Goal: Task Accomplishment & Management: Manage account settings

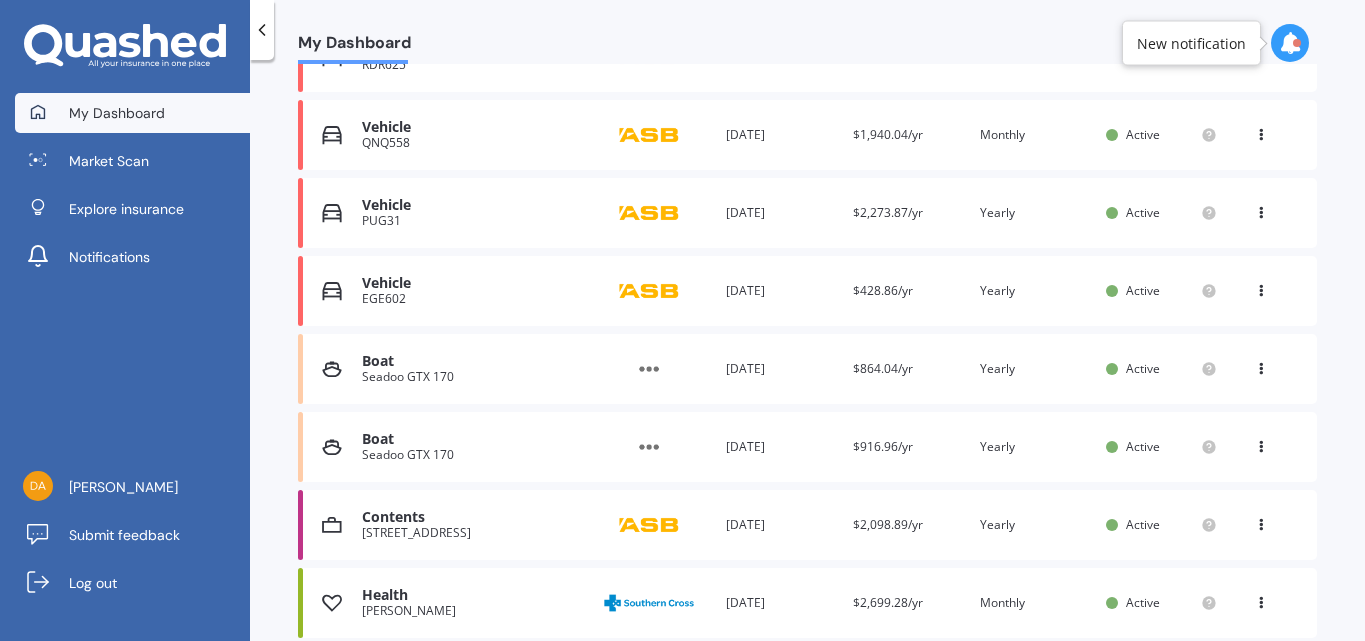
scroll to position [503, 0]
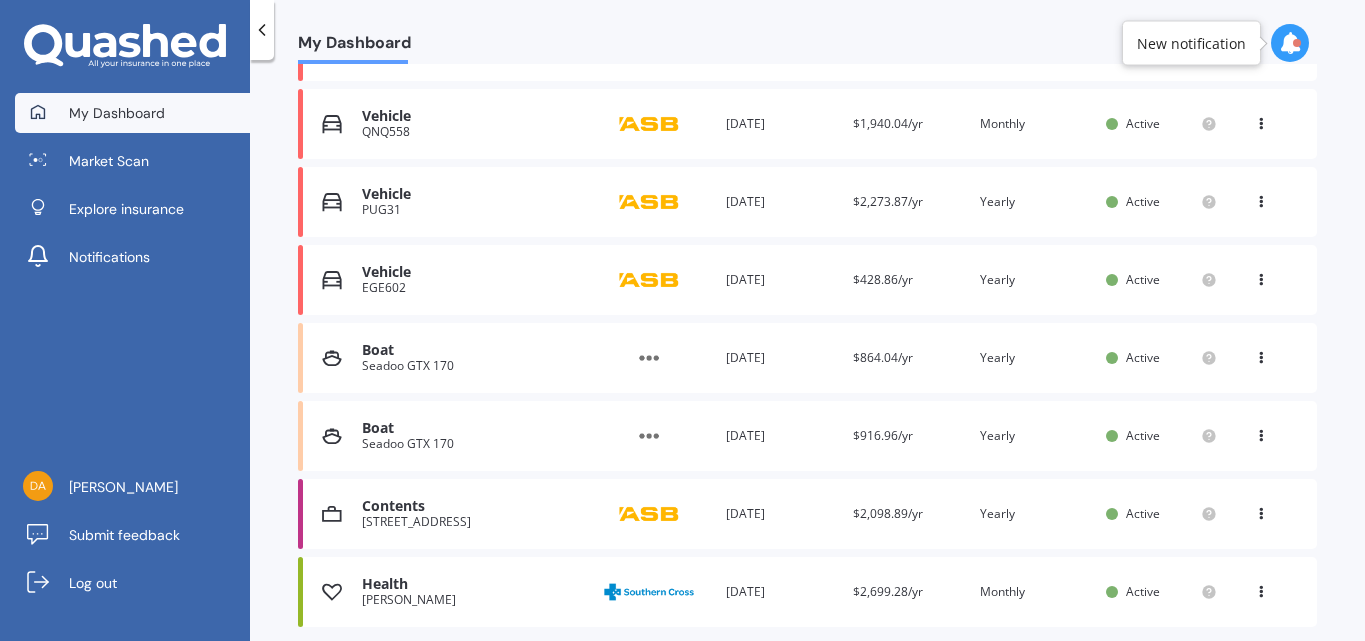
click at [1254, 357] on icon at bounding box center [1261, 354] width 14 height 12
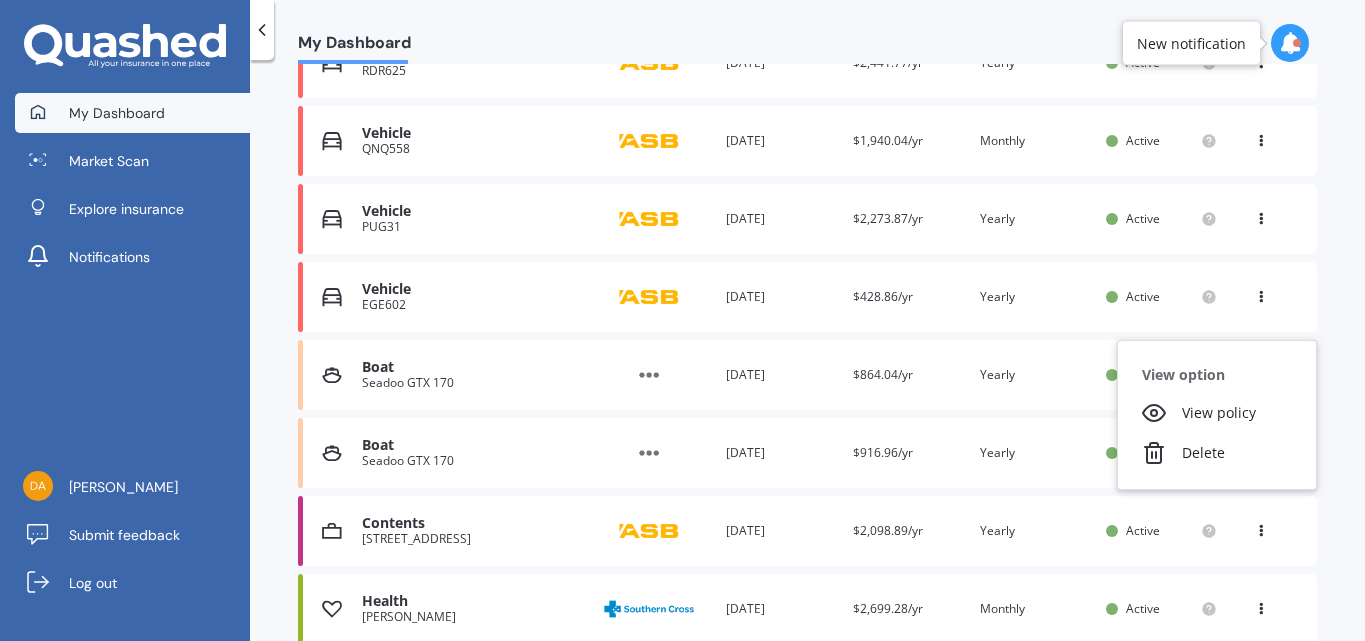
scroll to position [485, 0]
click at [521, 372] on div "Boat" at bounding box center [472, 368] width 221 height 17
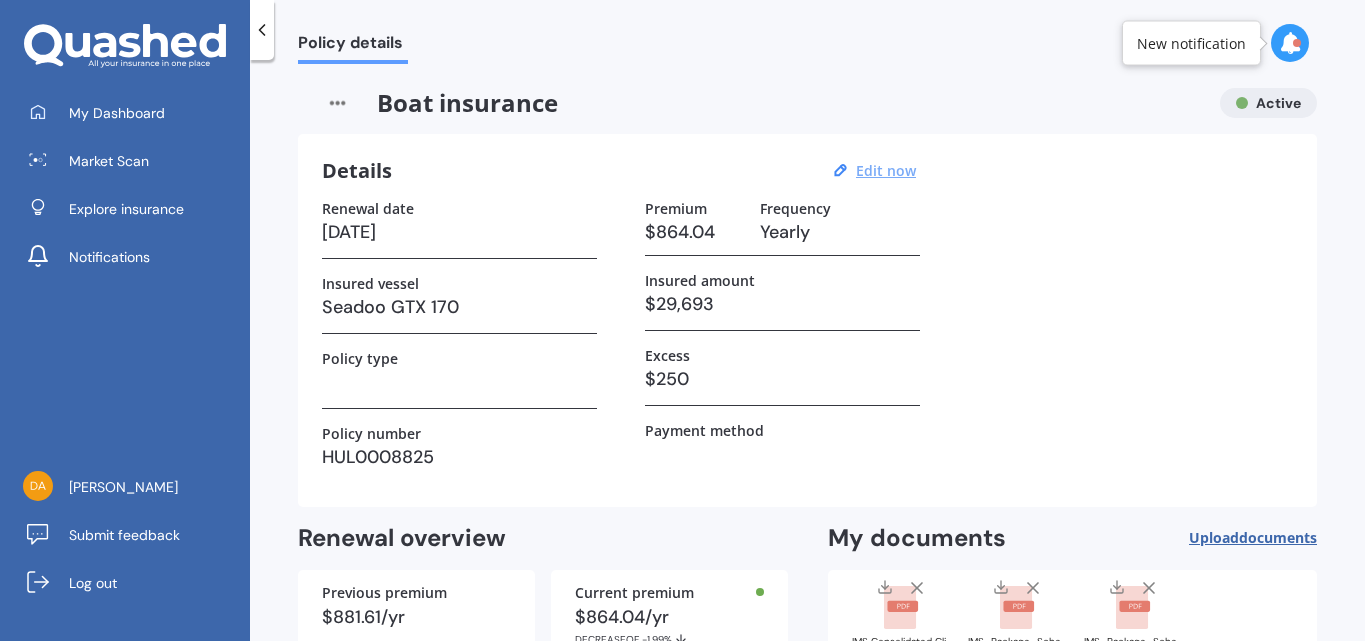
click at [871, 169] on u "Edit now" at bounding box center [886, 170] width 60 height 19
select select "30"
select select "01"
select select "2026"
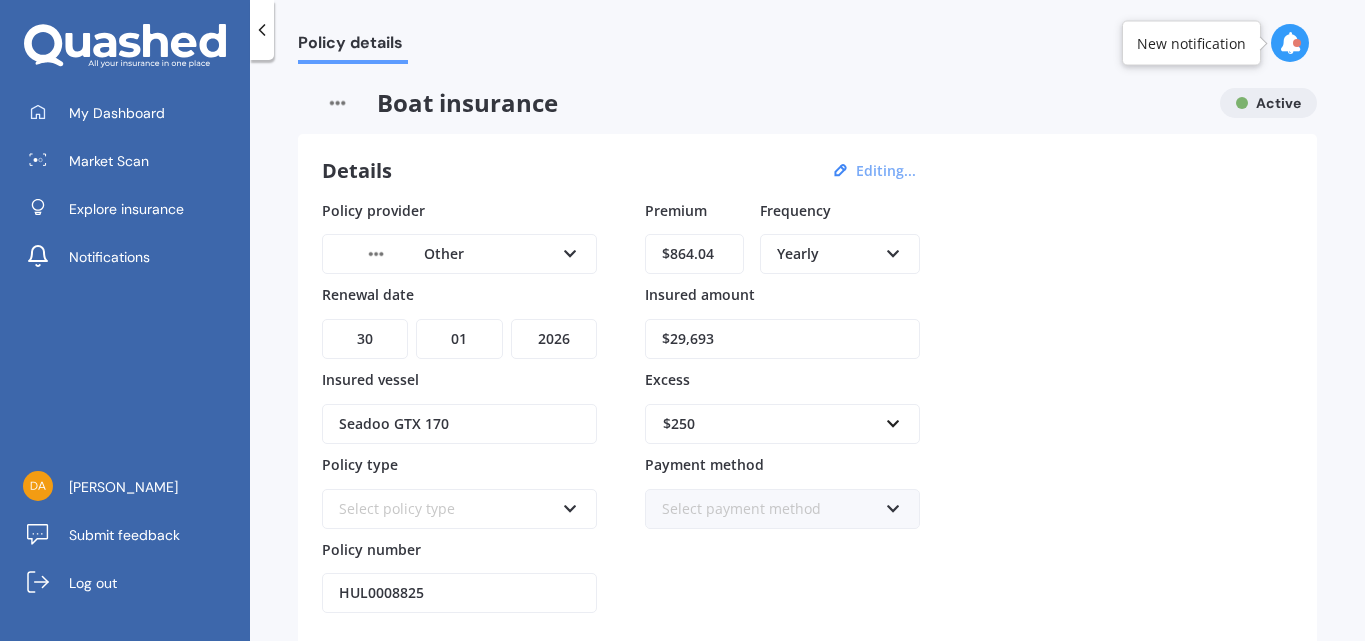
click at [574, 506] on icon at bounding box center [570, 505] width 17 height 14
click at [263, 41] on div at bounding box center [262, 30] width 24 height 60
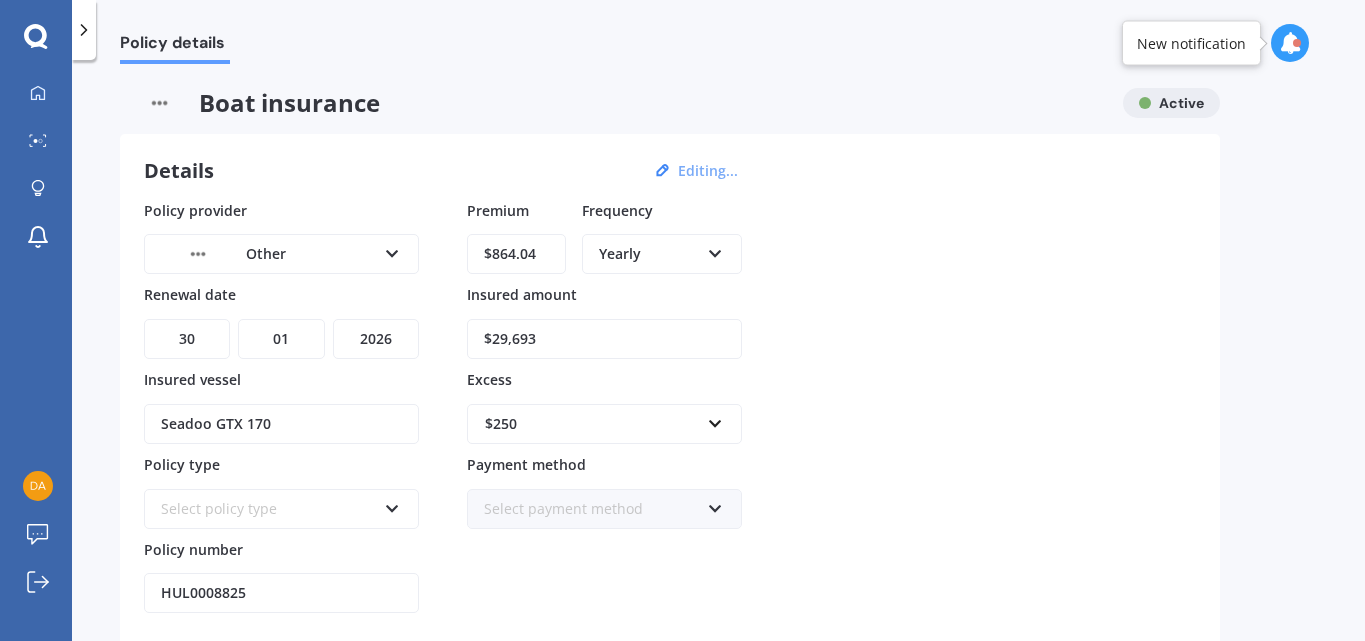
click at [93, 47] on div at bounding box center [84, 30] width 24 height 60
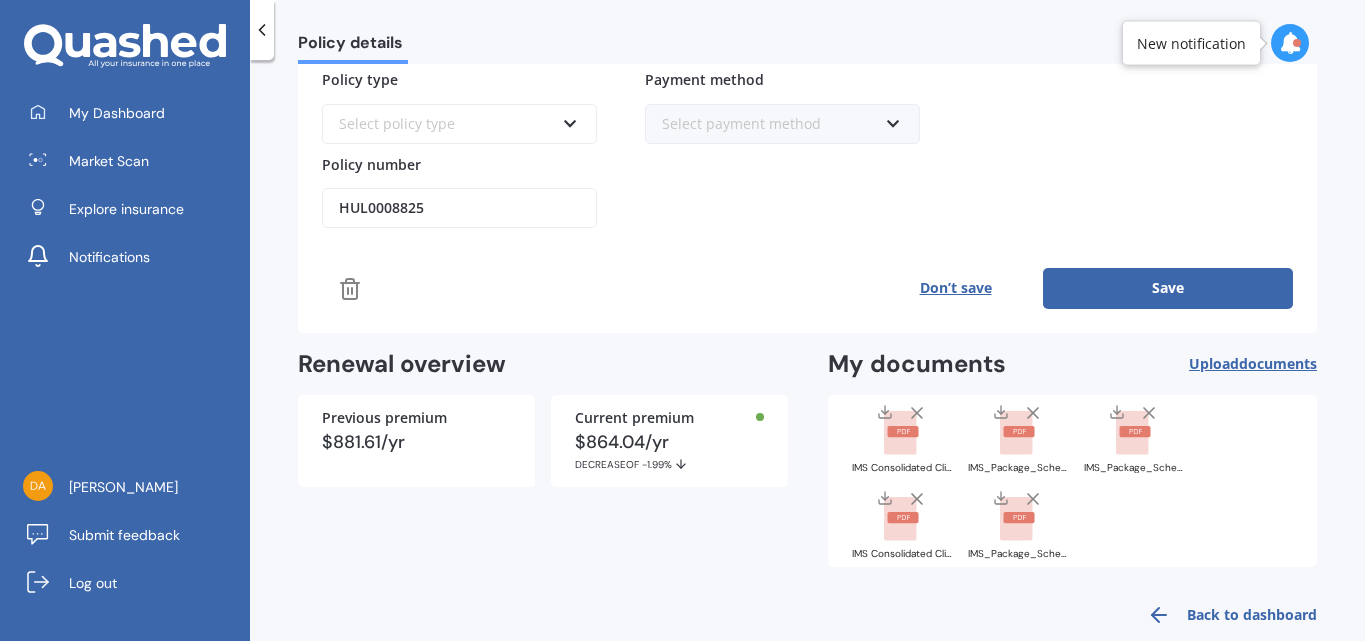
scroll to position [387, 0]
click at [943, 288] on button "Don’t save" at bounding box center [955, 286] width 175 height 40
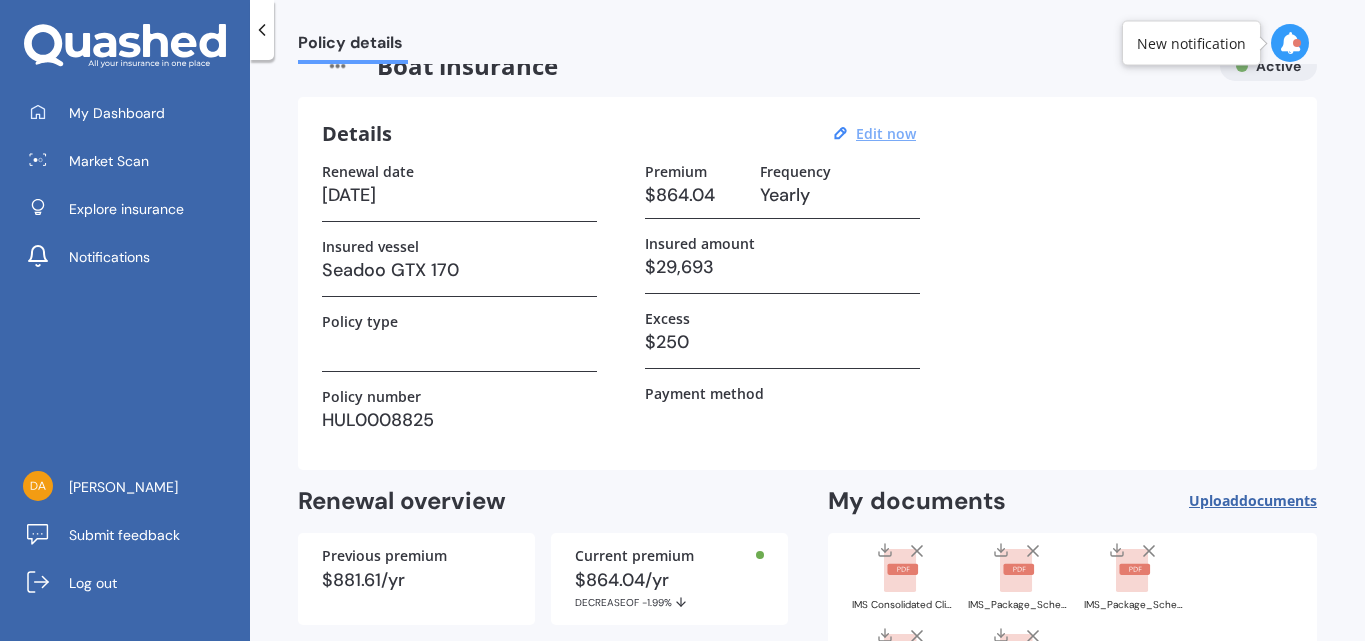
scroll to position [0, 0]
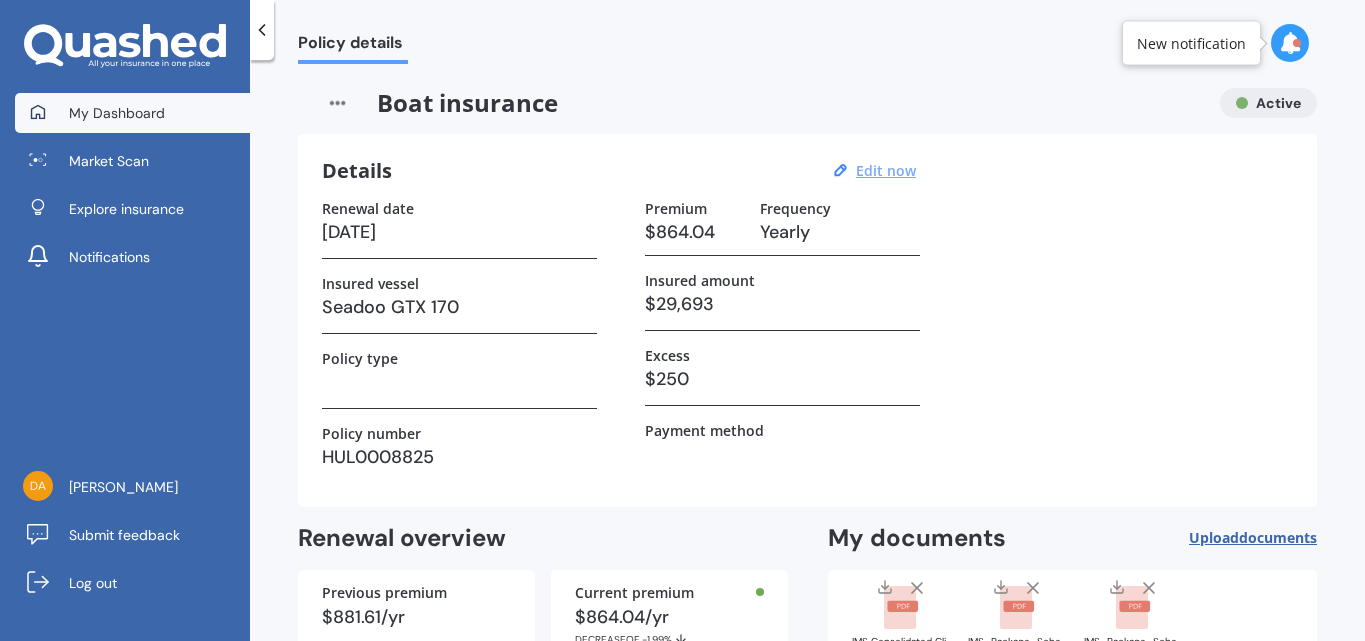
click at [101, 99] on link "My Dashboard" at bounding box center [132, 113] width 235 height 40
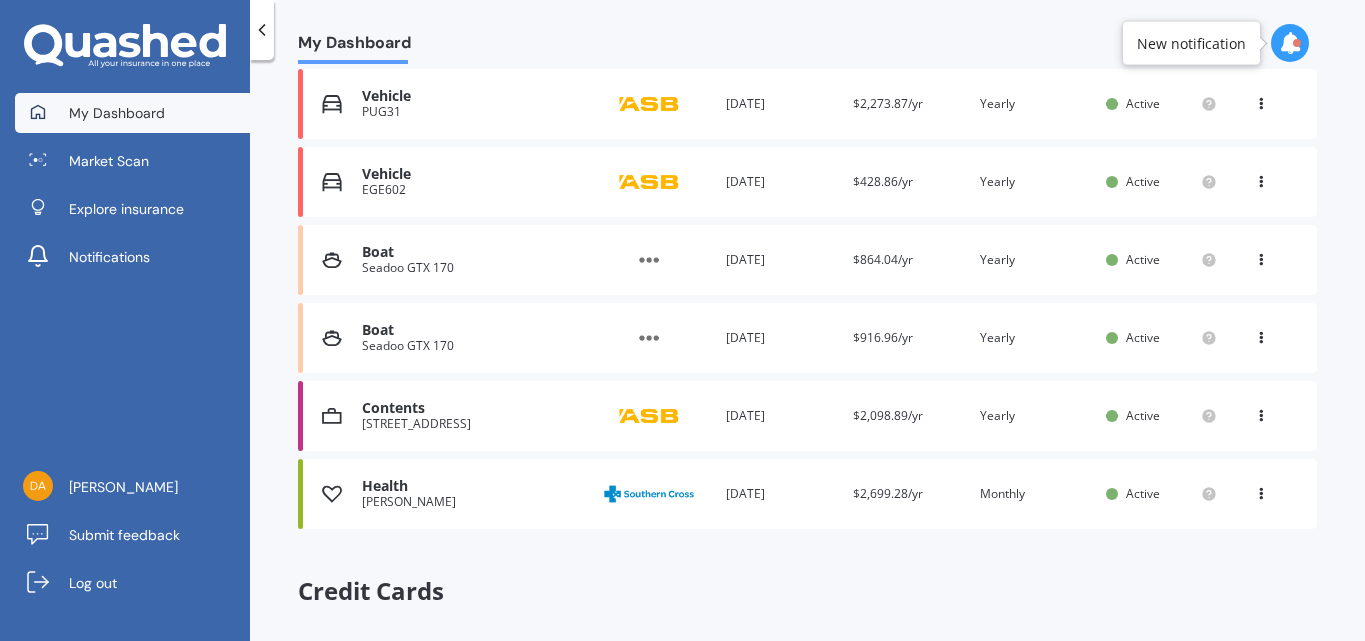
scroll to position [602, 0]
click at [779, 334] on div "Renewal date 30 Jan 2026" at bounding box center [781, 337] width 111 height 20
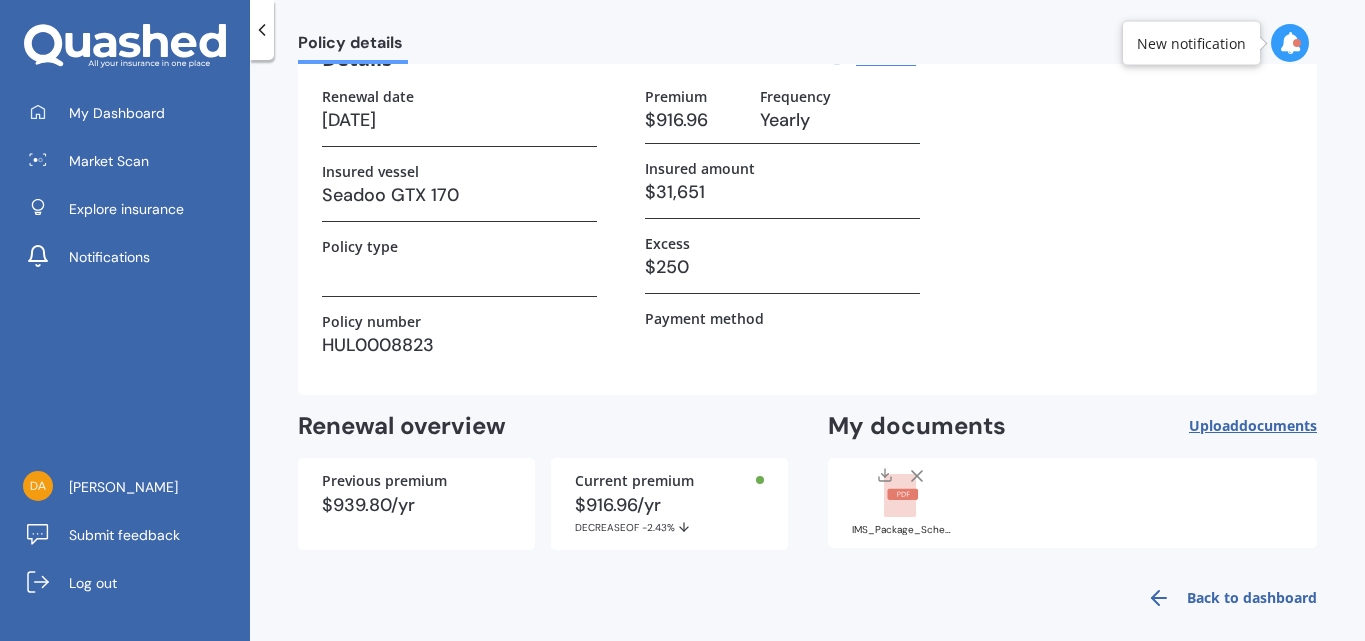
scroll to position [128, 0]
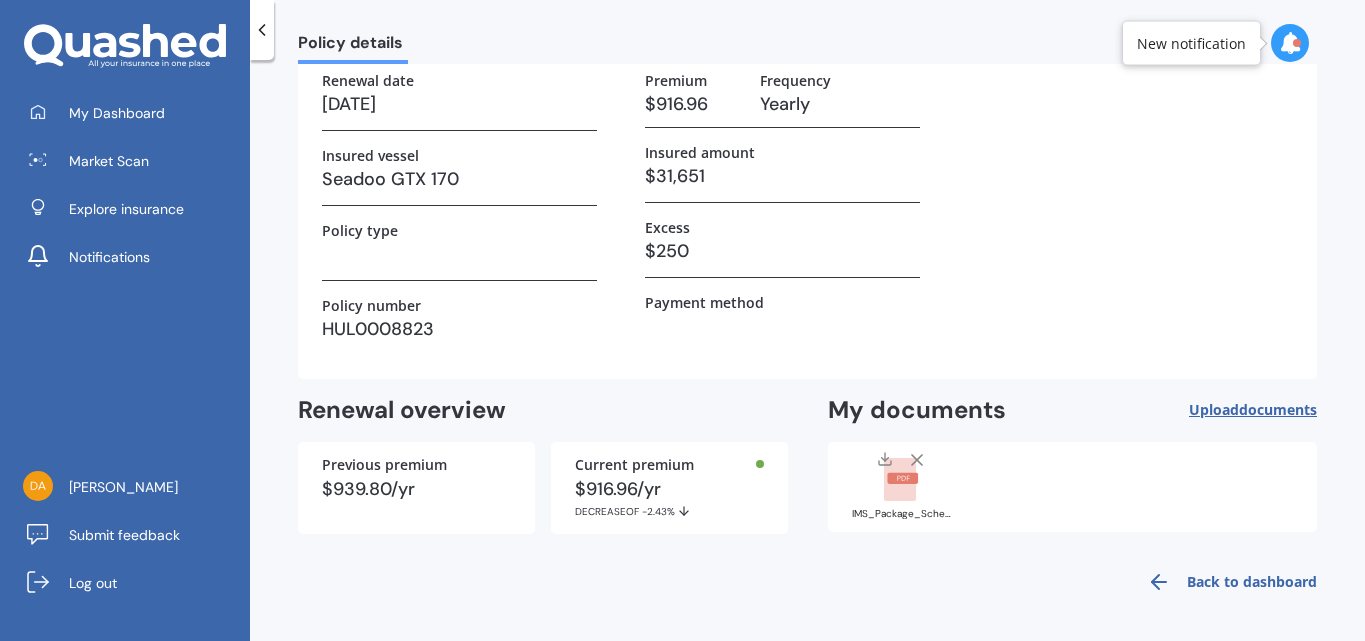
click at [1178, 577] on link "Back to dashboard" at bounding box center [1226, 582] width 182 height 48
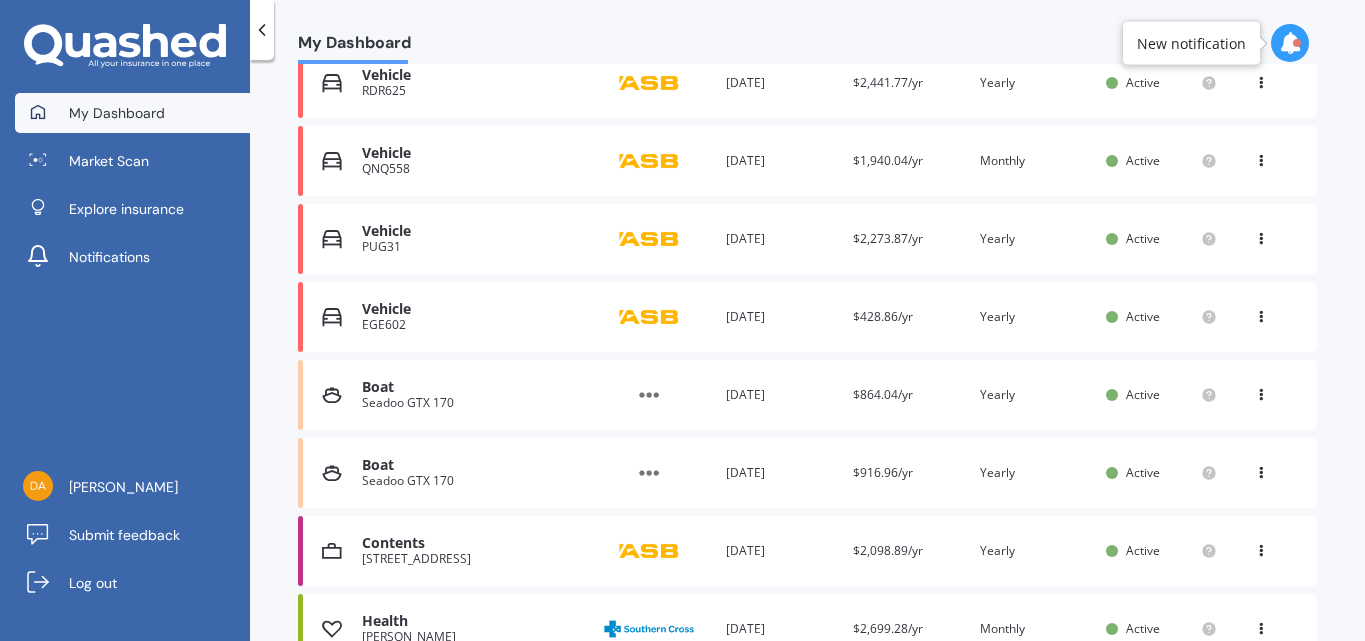
scroll to position [482, 0]
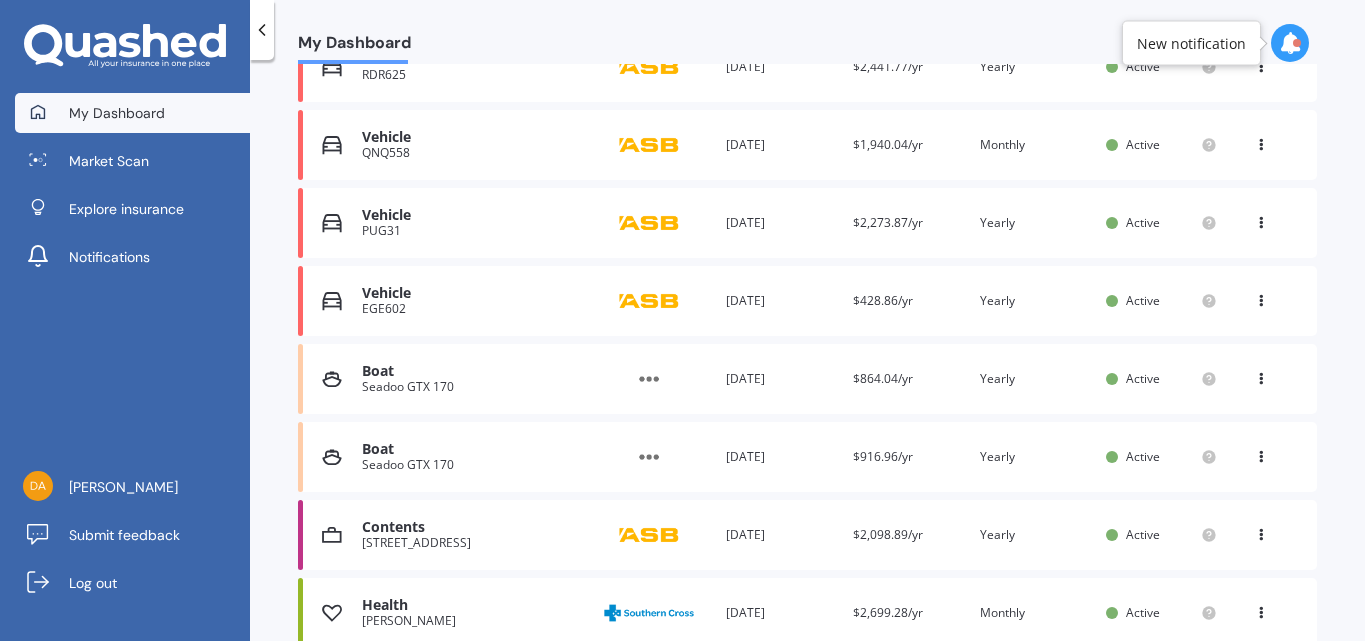
click at [860, 456] on span "$916.96/yr" at bounding box center [883, 456] width 60 height 17
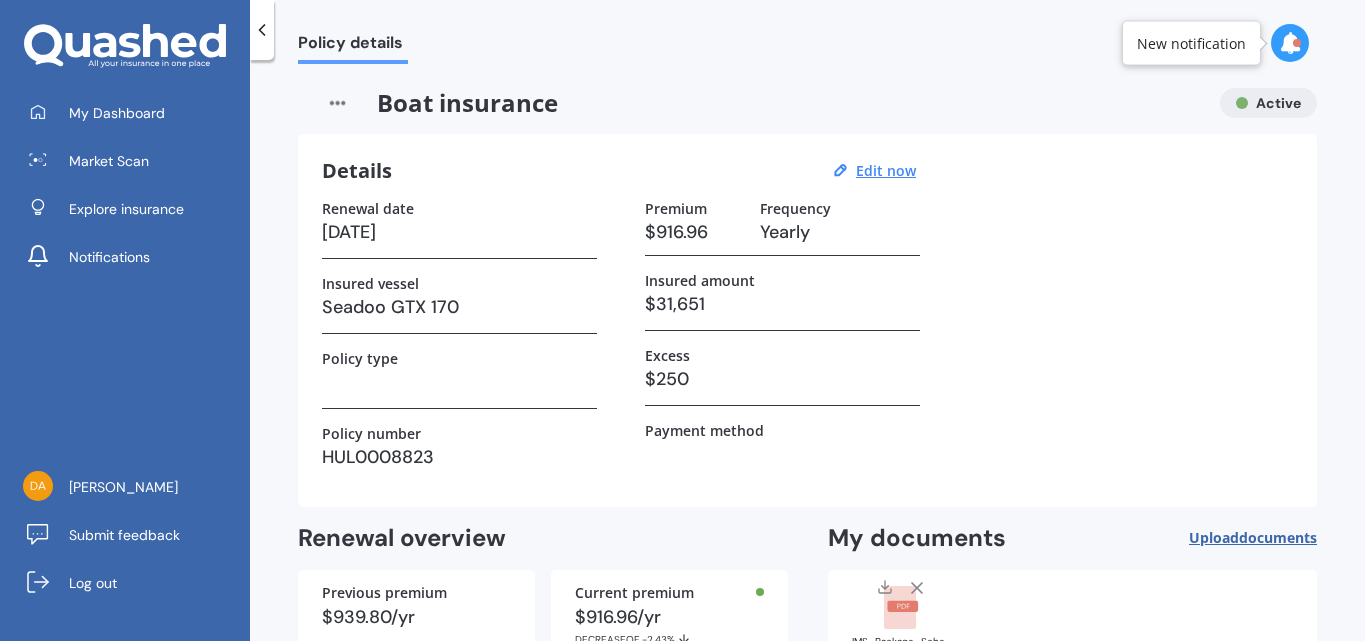
click at [267, 37] on icon at bounding box center [262, 30] width 20 height 20
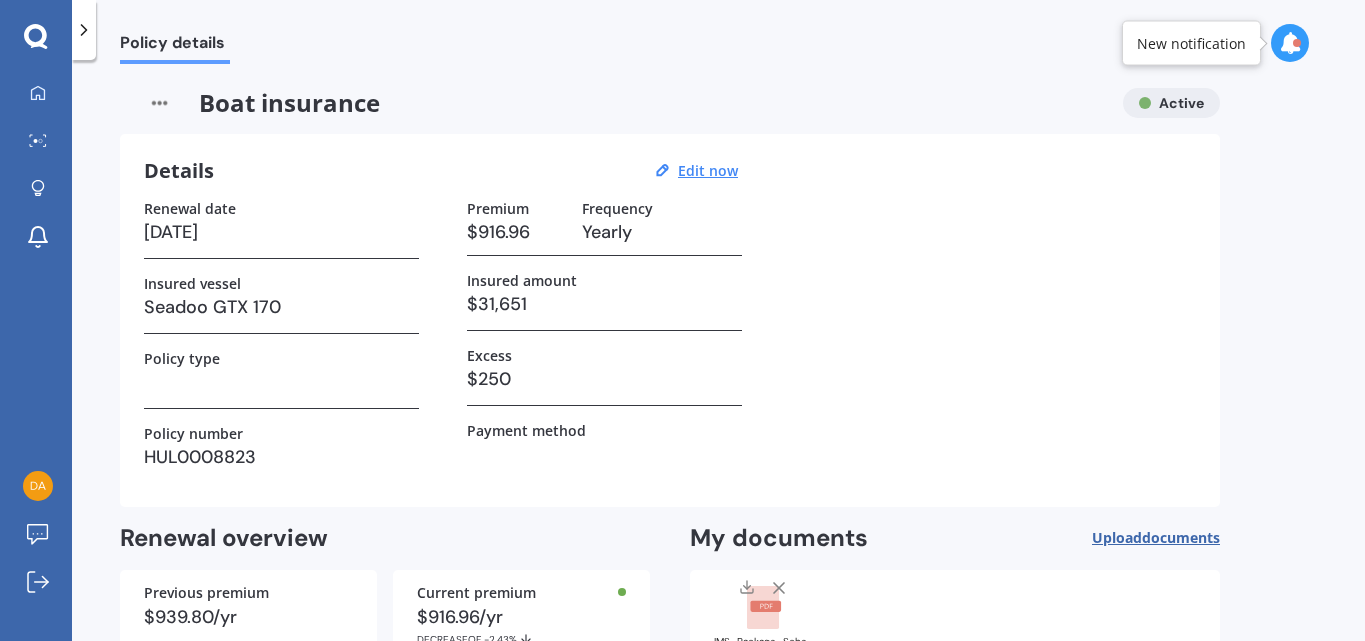
click at [83, 46] on div at bounding box center [84, 30] width 24 height 60
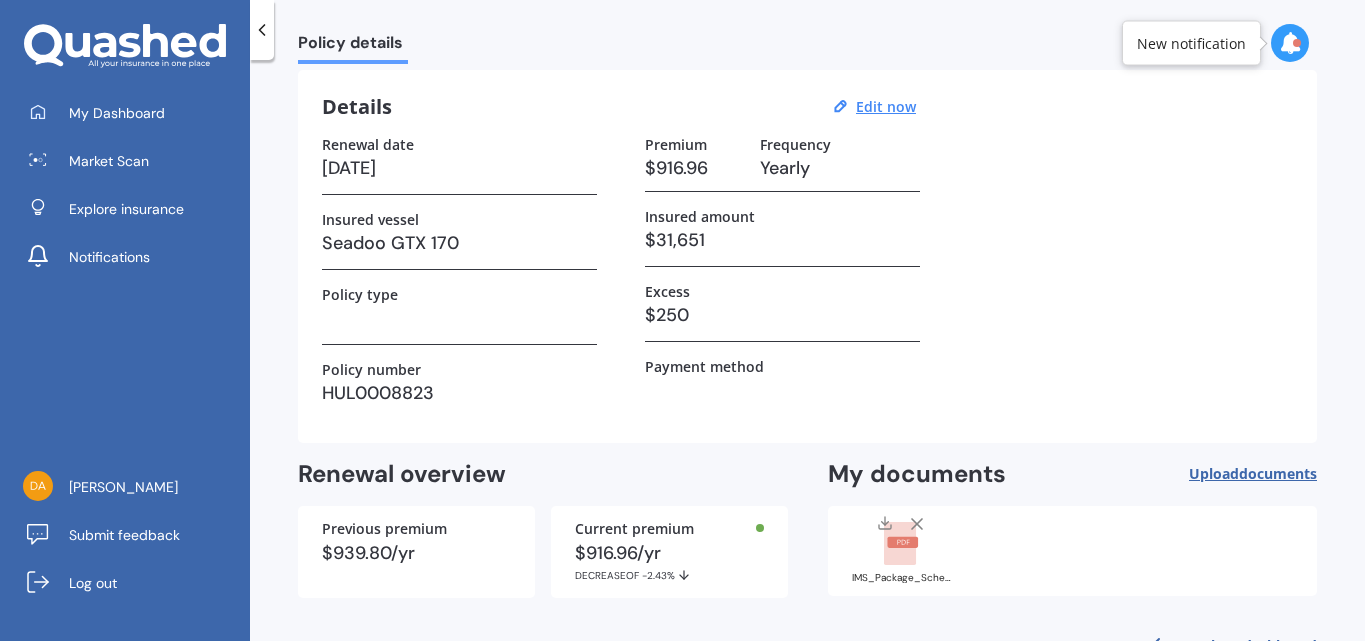
scroll to position [128, 0]
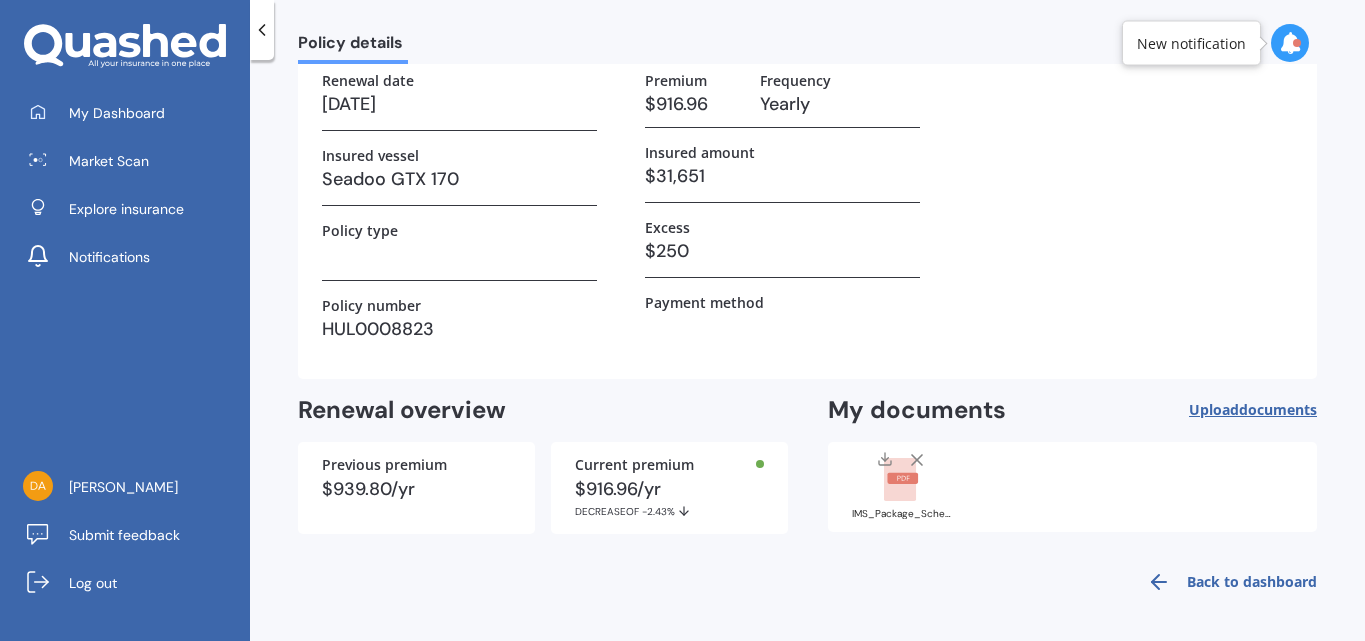
click at [1200, 588] on link "Back to dashboard" at bounding box center [1226, 582] width 182 height 48
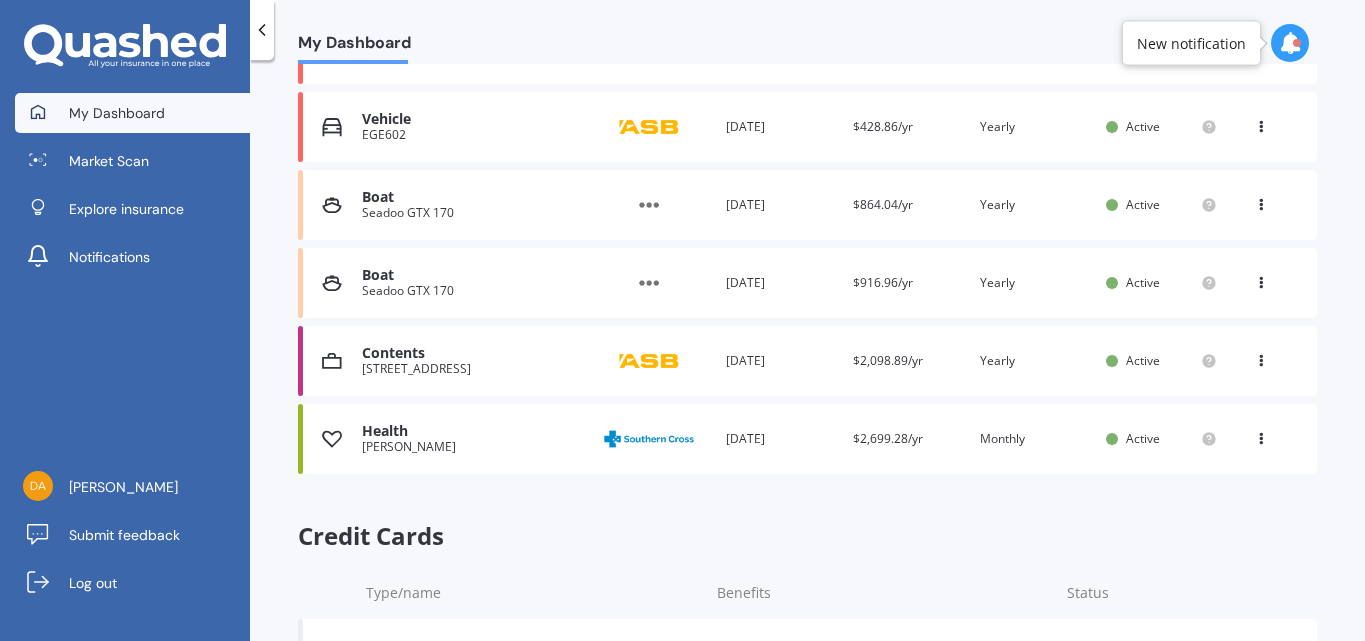
scroll to position [657, 0]
click at [1254, 281] on icon at bounding box center [1261, 278] width 14 height 12
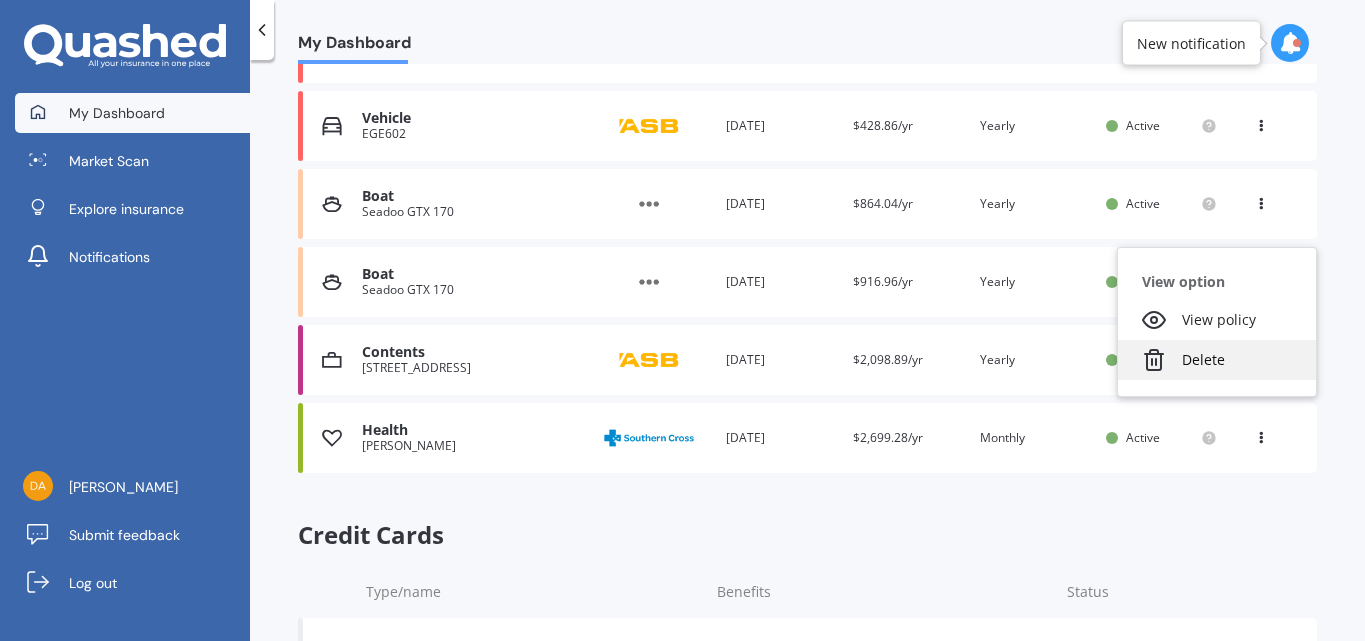
click at [1192, 362] on div "Delete" at bounding box center [1217, 360] width 198 height 40
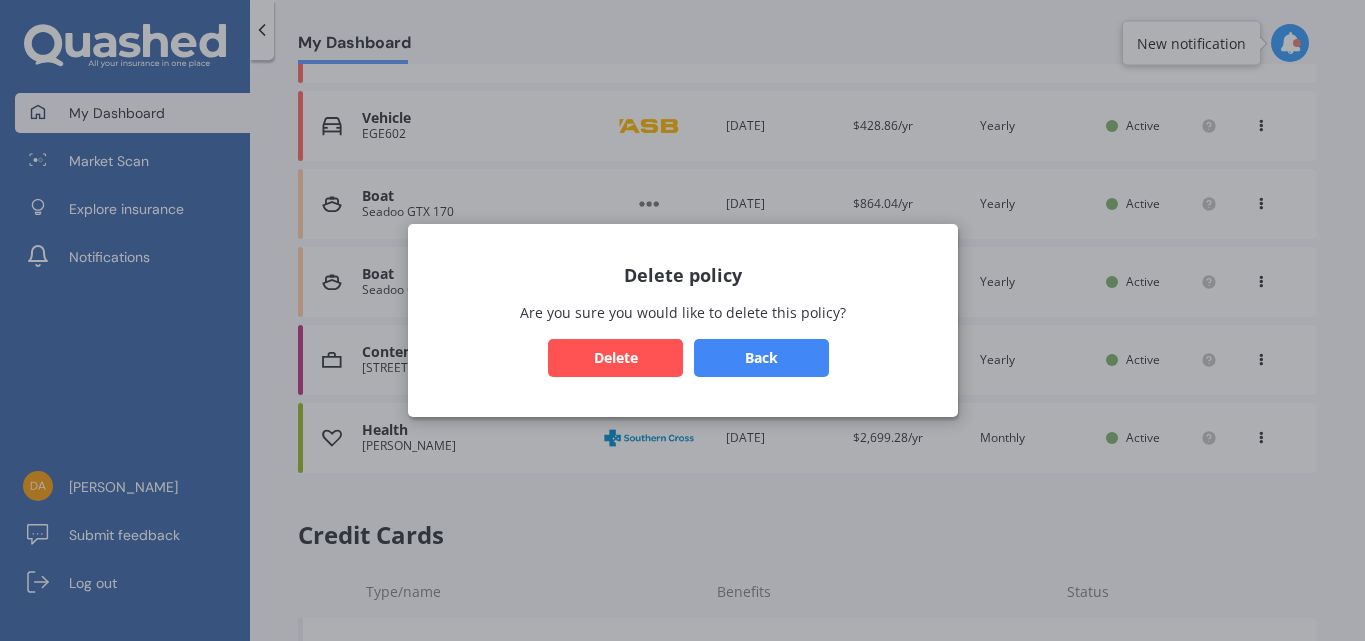
click at [614, 362] on button "Delete" at bounding box center [615, 358] width 135 height 38
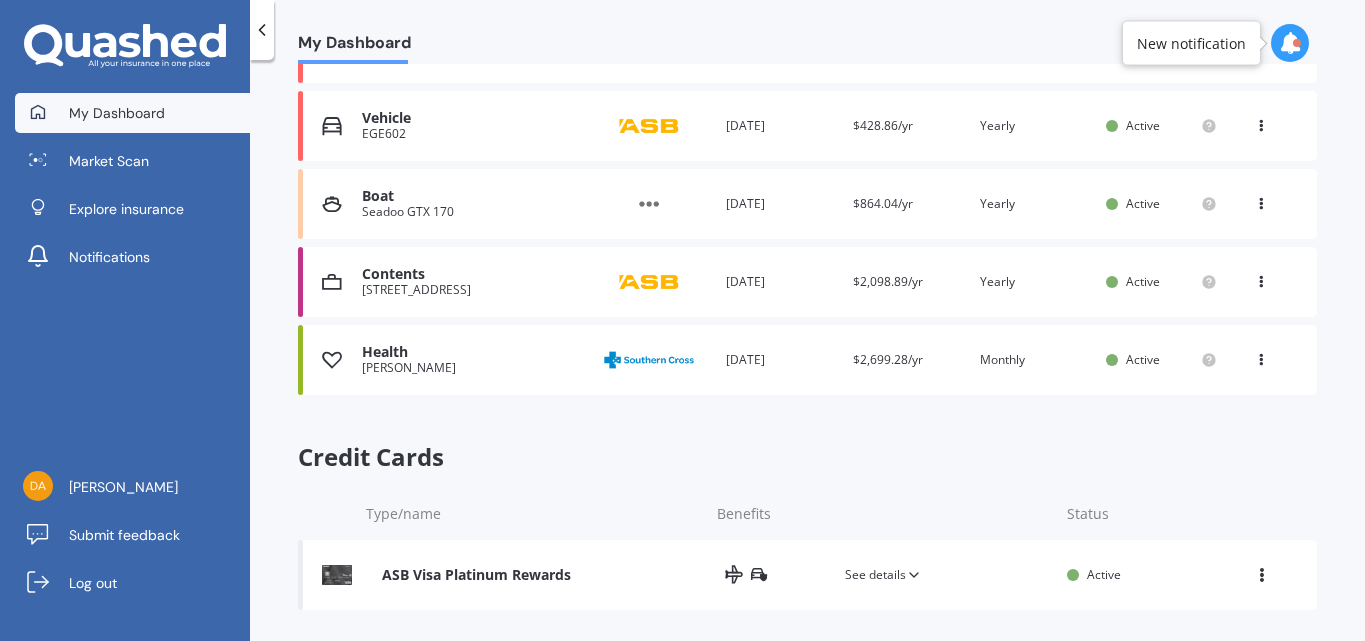
click at [894, 200] on span "$864.04/yr" at bounding box center [883, 203] width 60 height 17
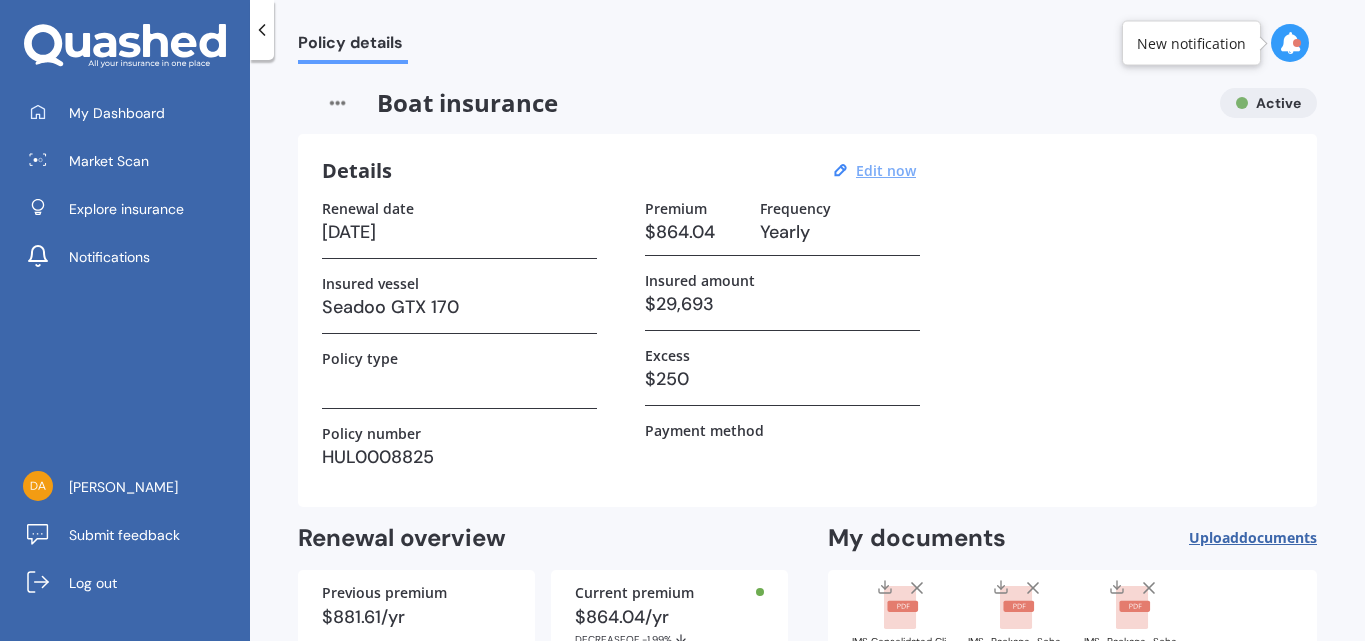
click at [886, 166] on u "Edit now" at bounding box center [886, 170] width 60 height 19
select select "30"
select select "01"
select select "2026"
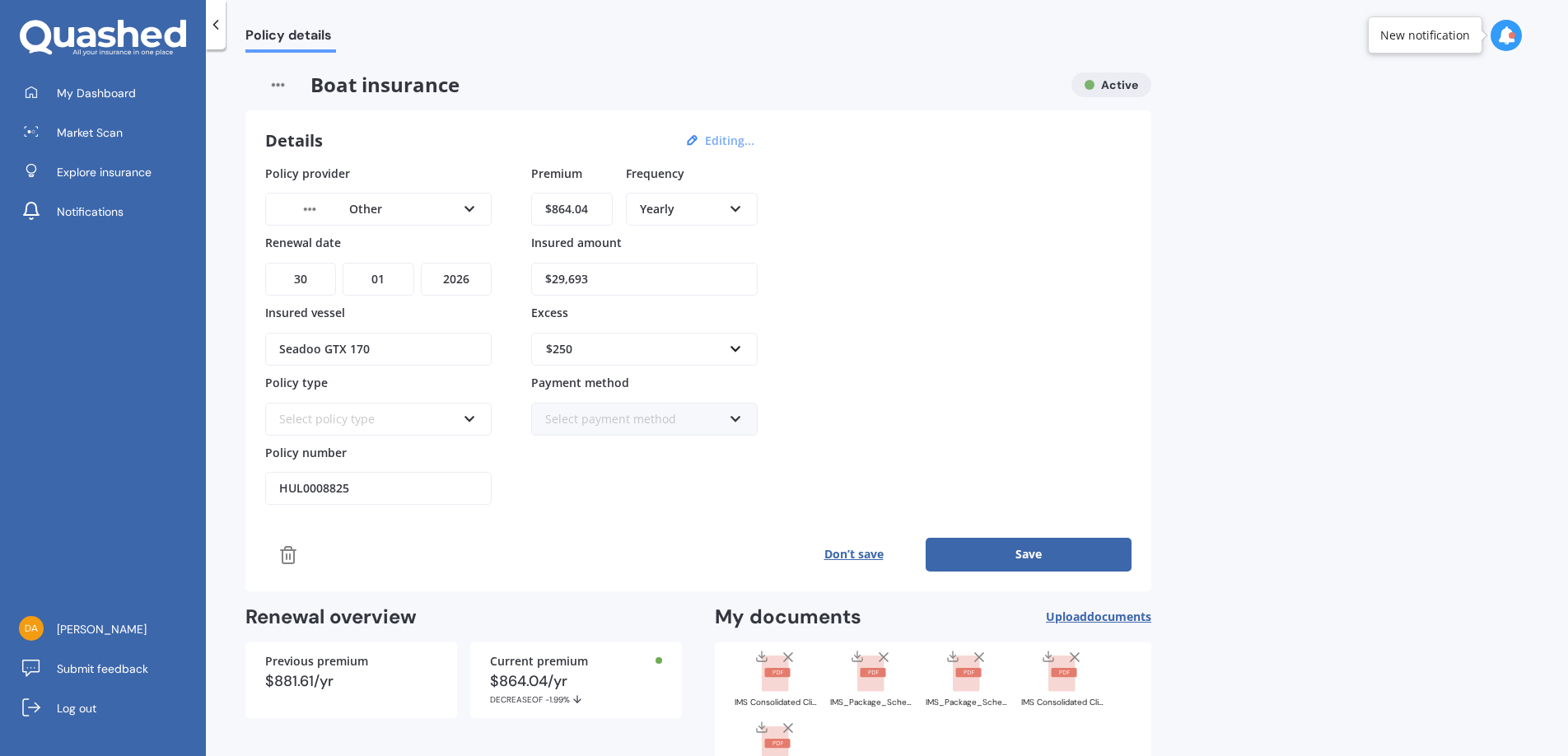
drag, startPoint x: 636, startPoint y: 284, endPoint x: 531, endPoint y: 271, distance: 105.8
click at [531, 271] on input "$29,693" at bounding box center [644, 279] width 226 height 33
type input "$20,000"
click at [608, 461] on div "Premium $864.04 Frequency Yearly Yearly Six-Monthly Quarterly Monthly Fortnight…" at bounding box center [644, 335] width 226 height 341
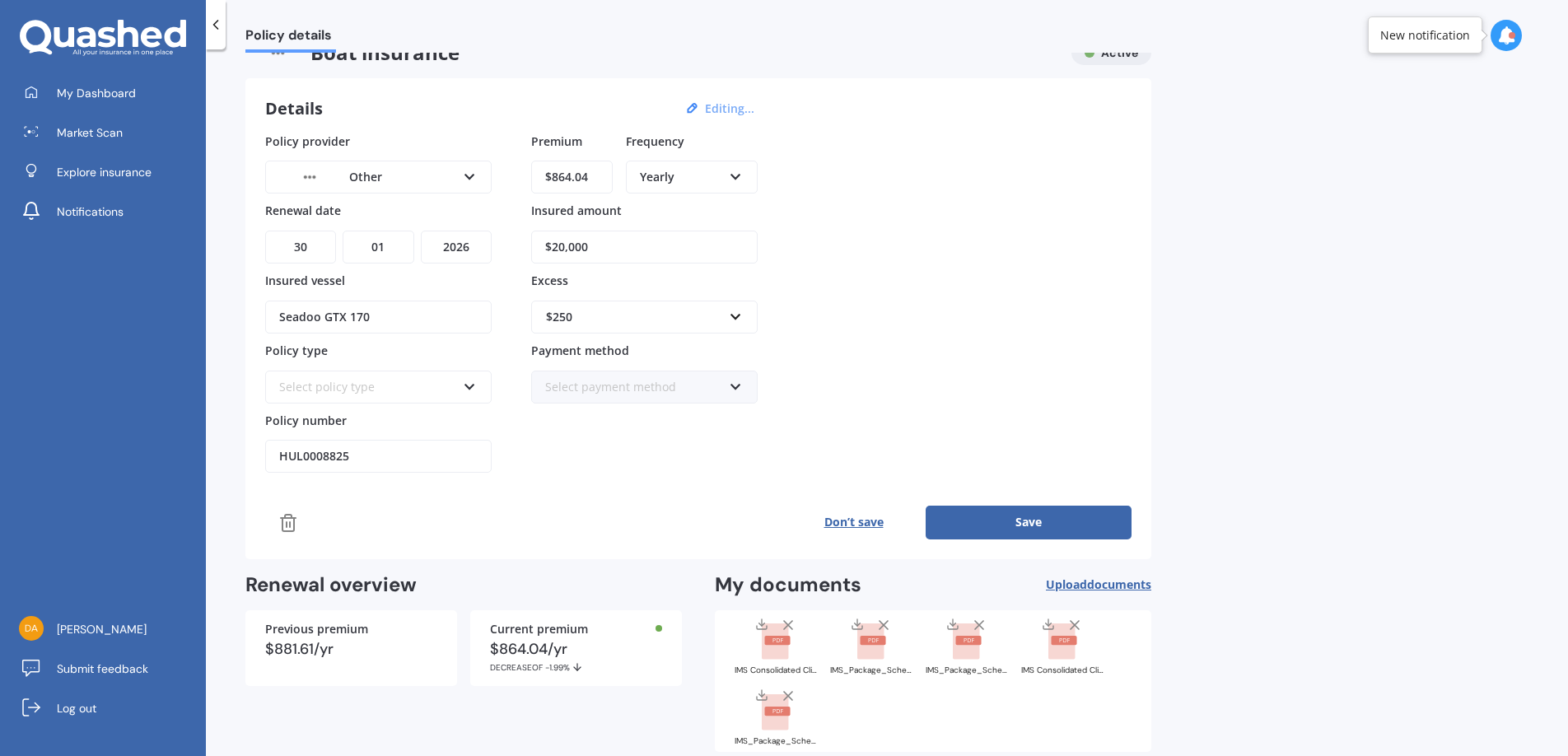
scroll to position [33, 0]
click at [476, 177] on icon at bounding box center [469, 173] width 14 height 12
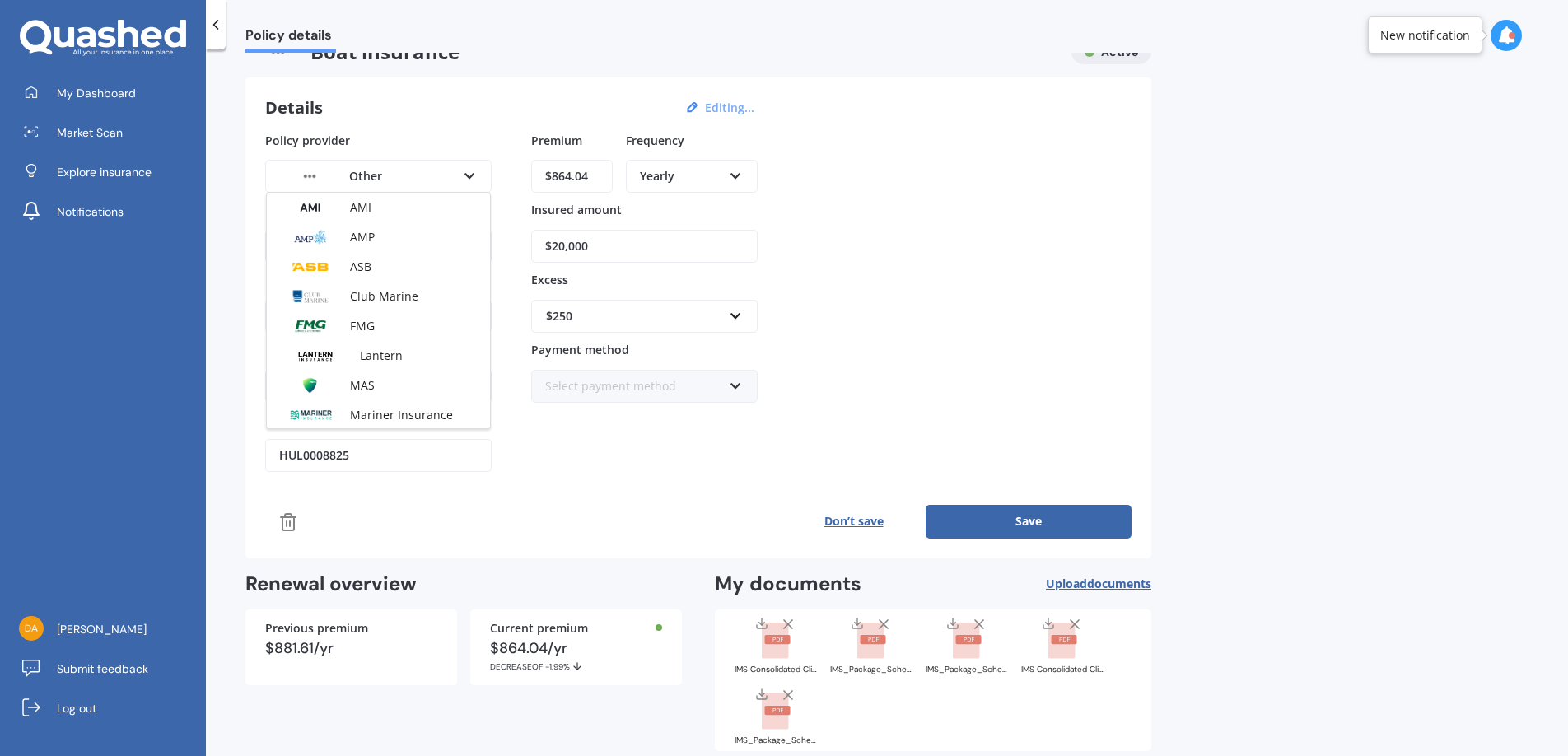
scroll to position [27, 0]
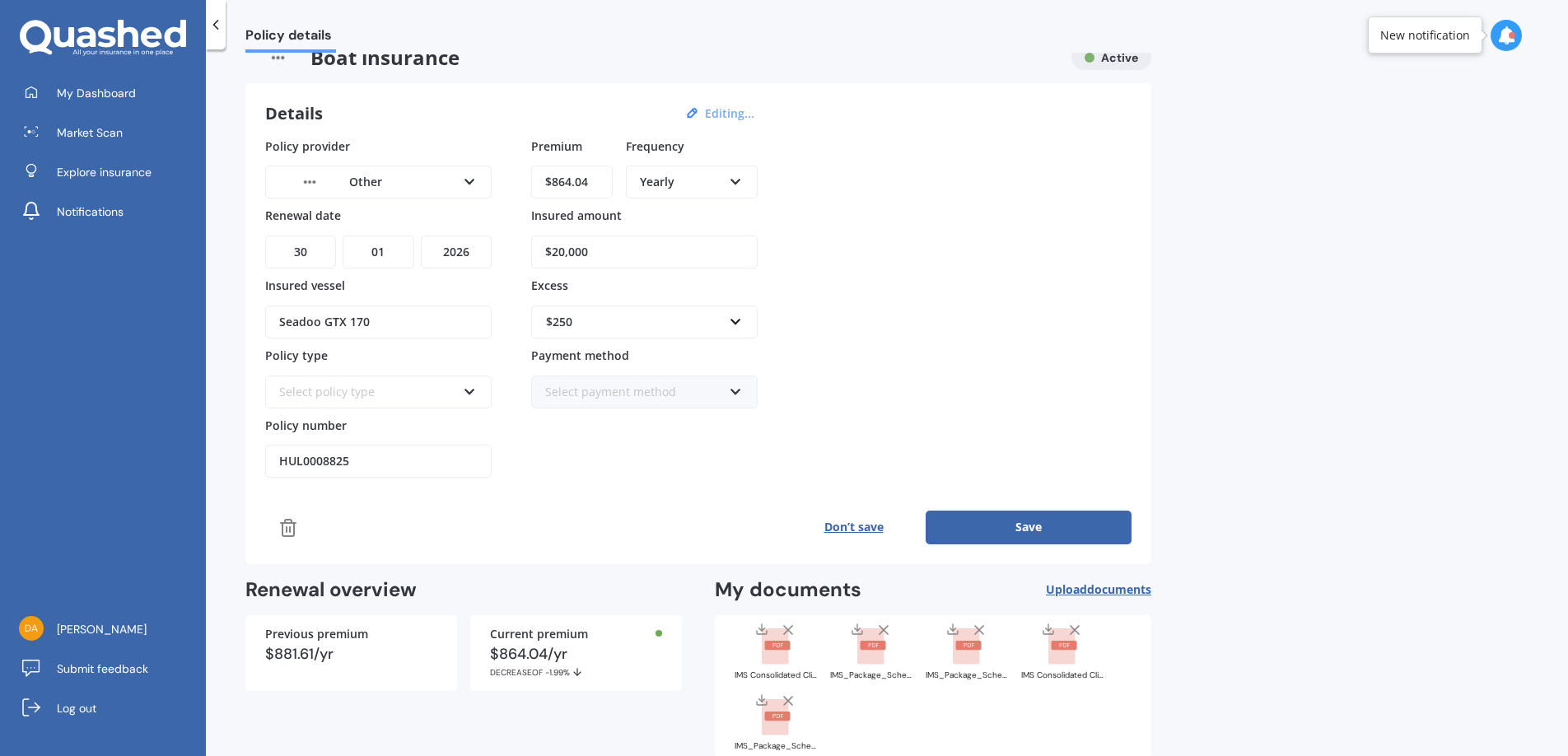
click at [486, 121] on div "Details Editing..." at bounding box center [512, 114] width 494 height 21
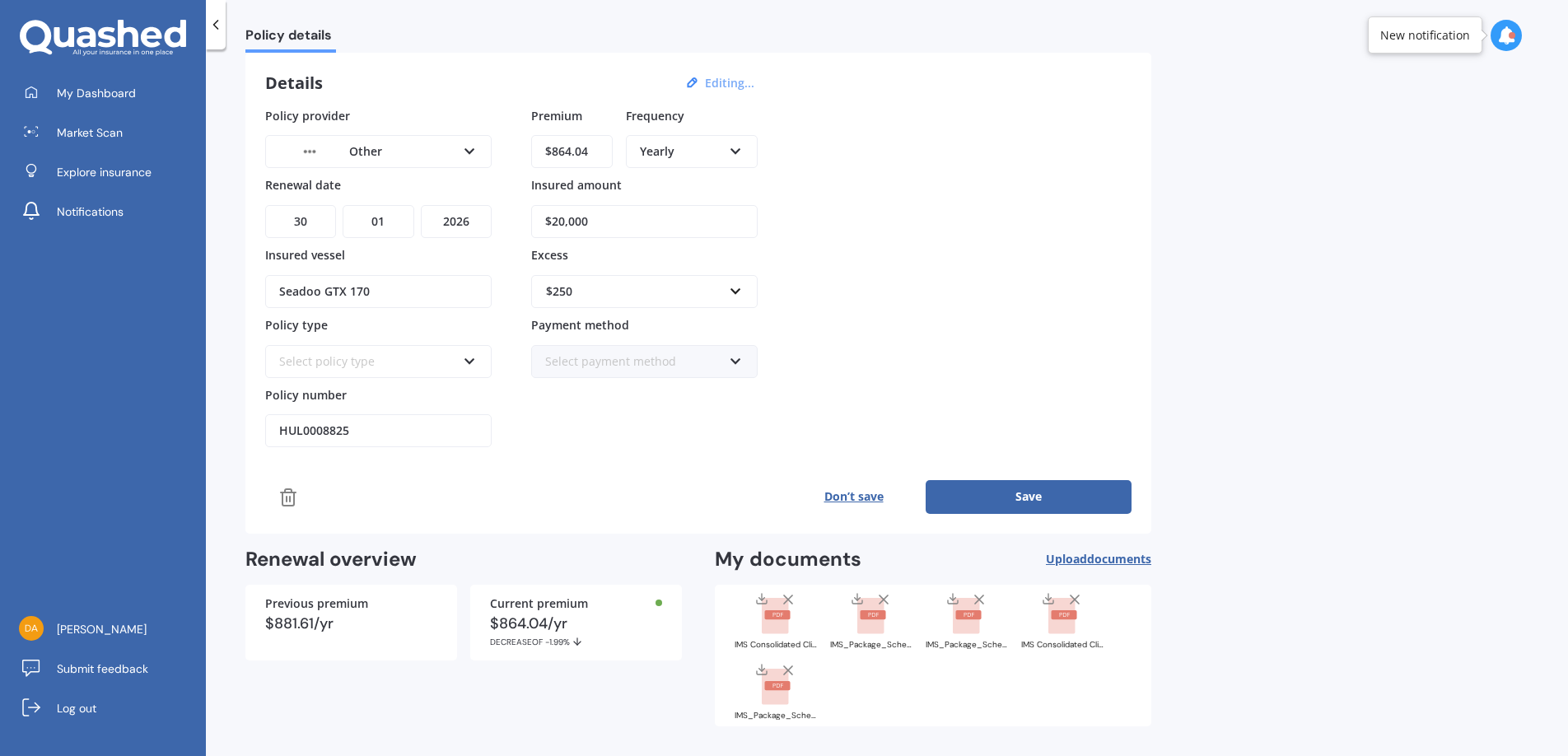
scroll to position [116, 0]
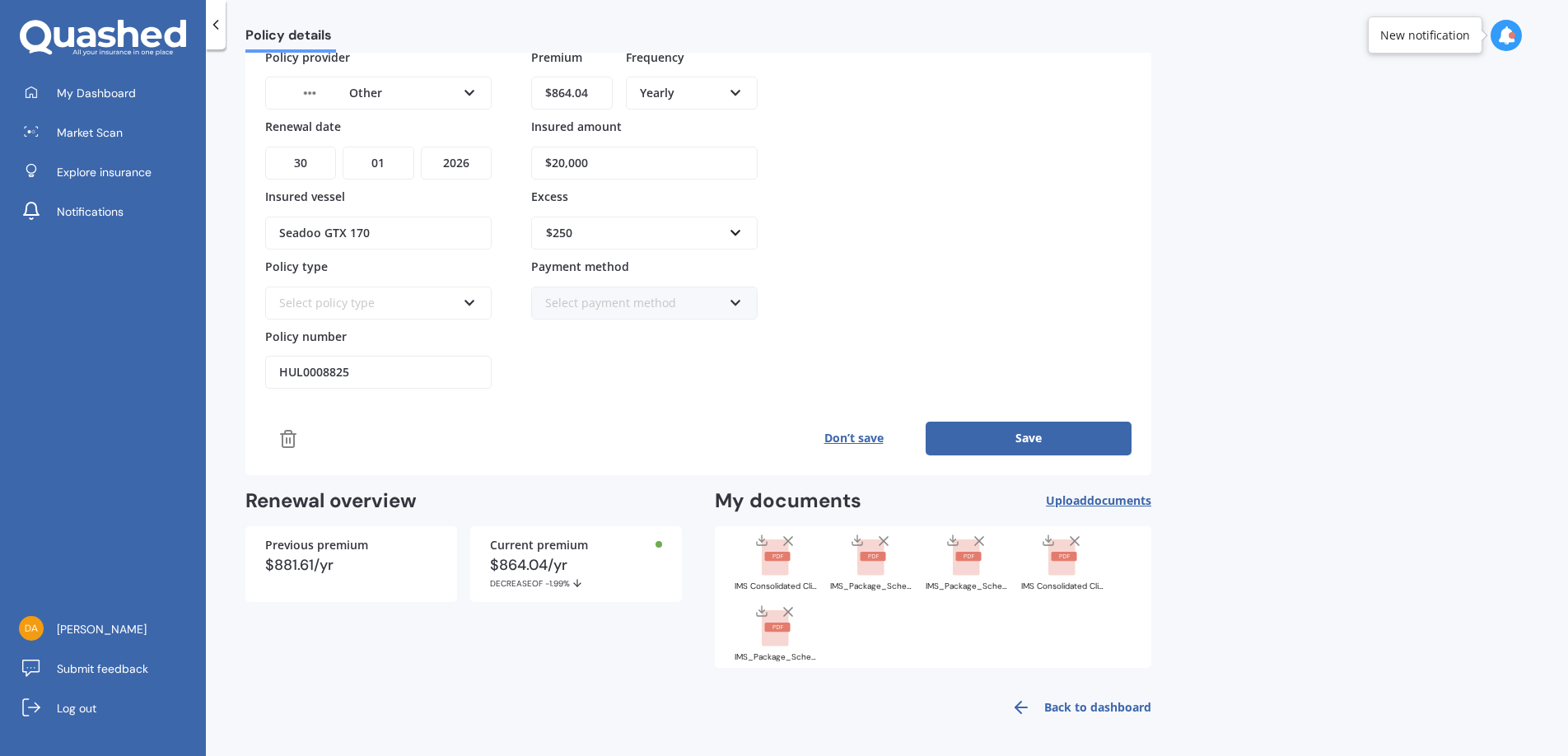
click at [991, 437] on button "Save" at bounding box center [1029, 438] width 206 height 33
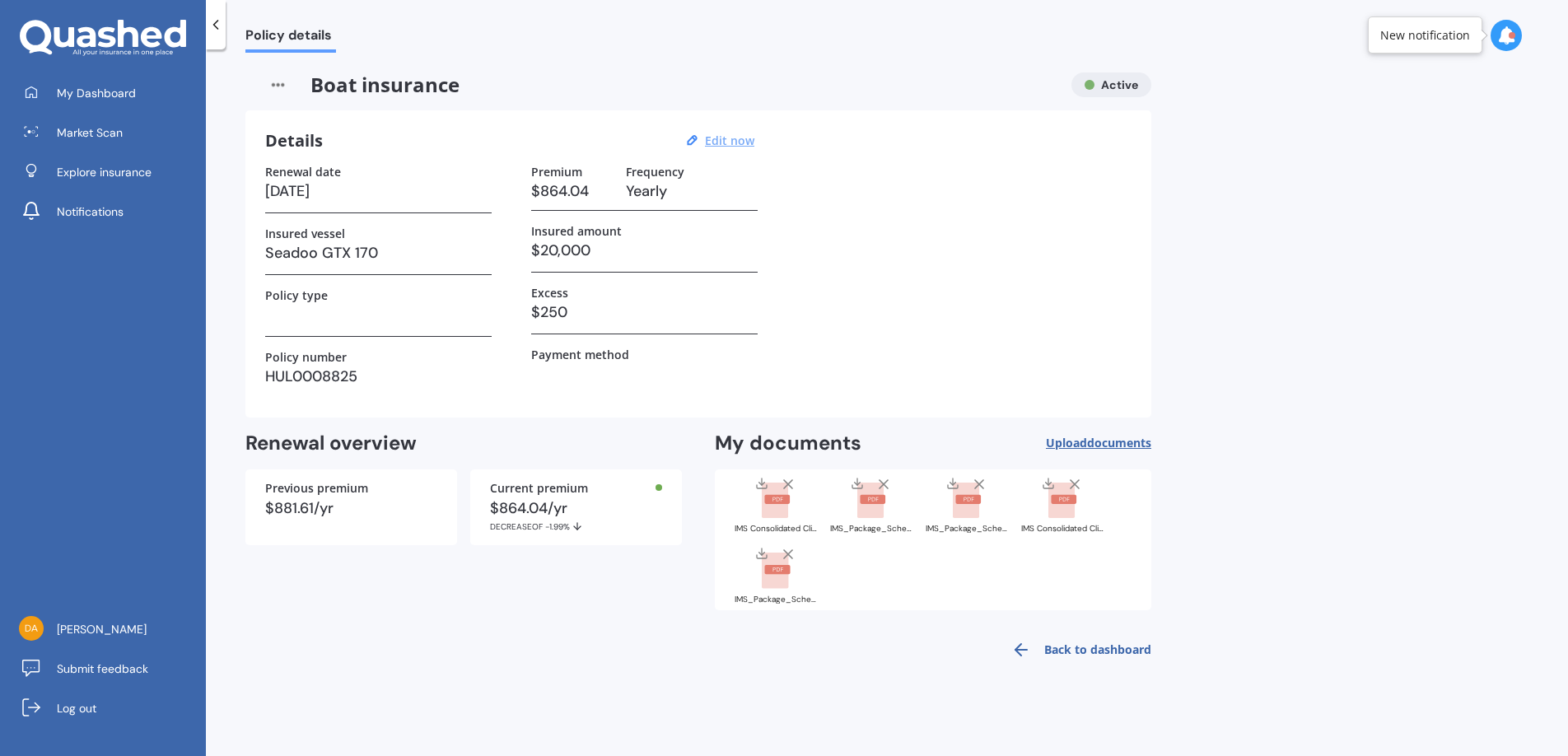
scroll to position [0, 0]
click at [68, 92] on span "My Dashboard" at bounding box center [96, 93] width 79 height 16
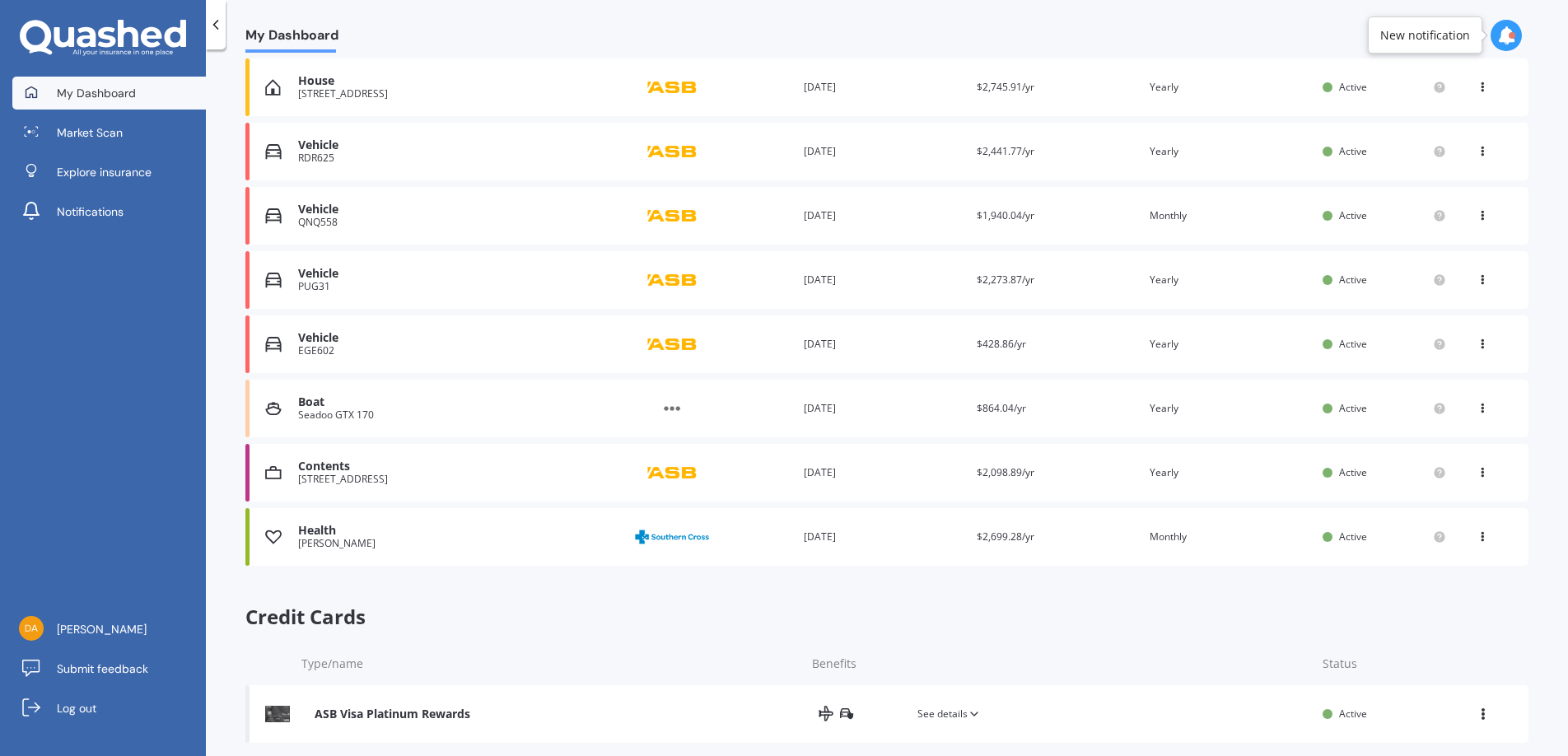
scroll to position [325, 0]
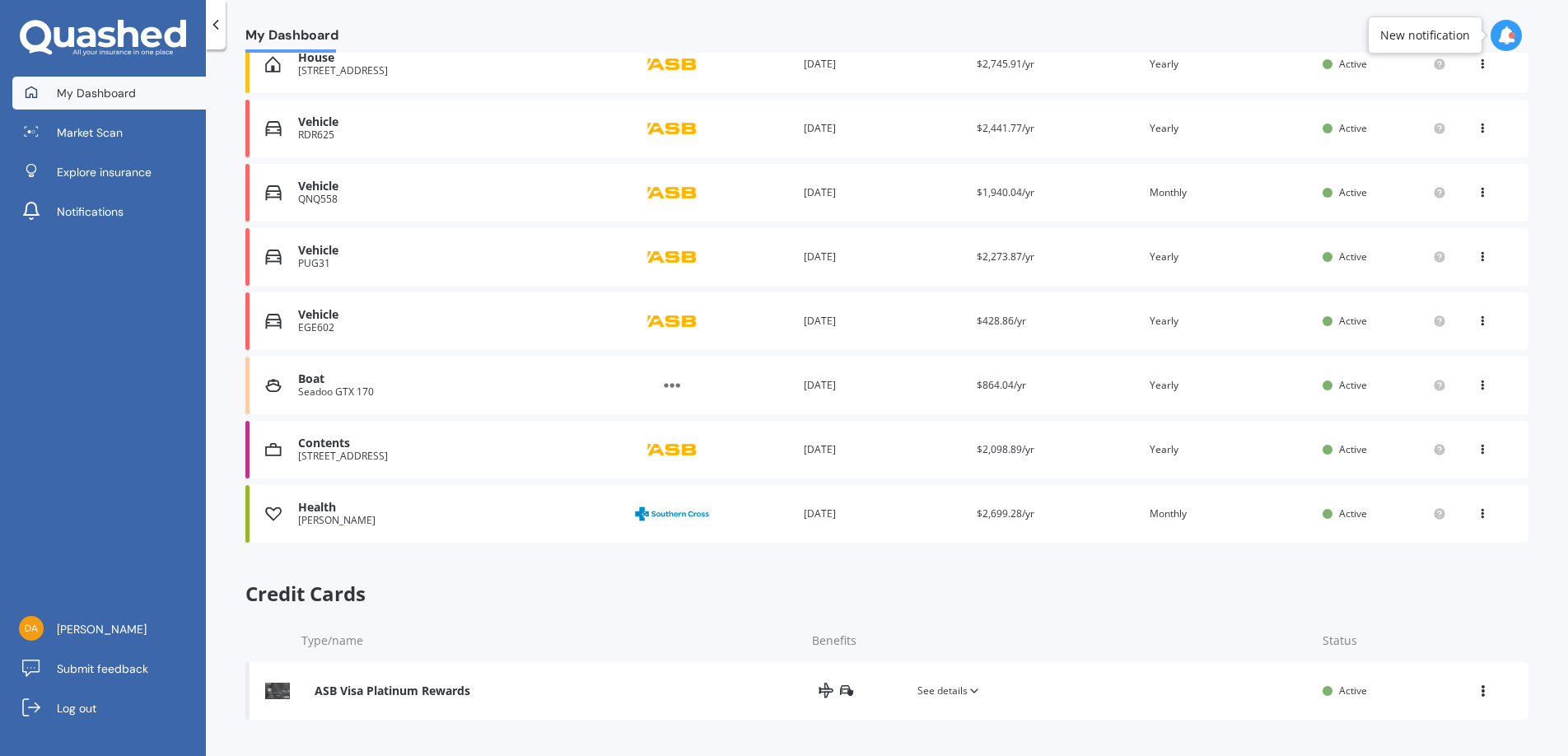
click at [724, 527] on span "Credit Cards" at bounding box center [887, 594] width 1283 height 24
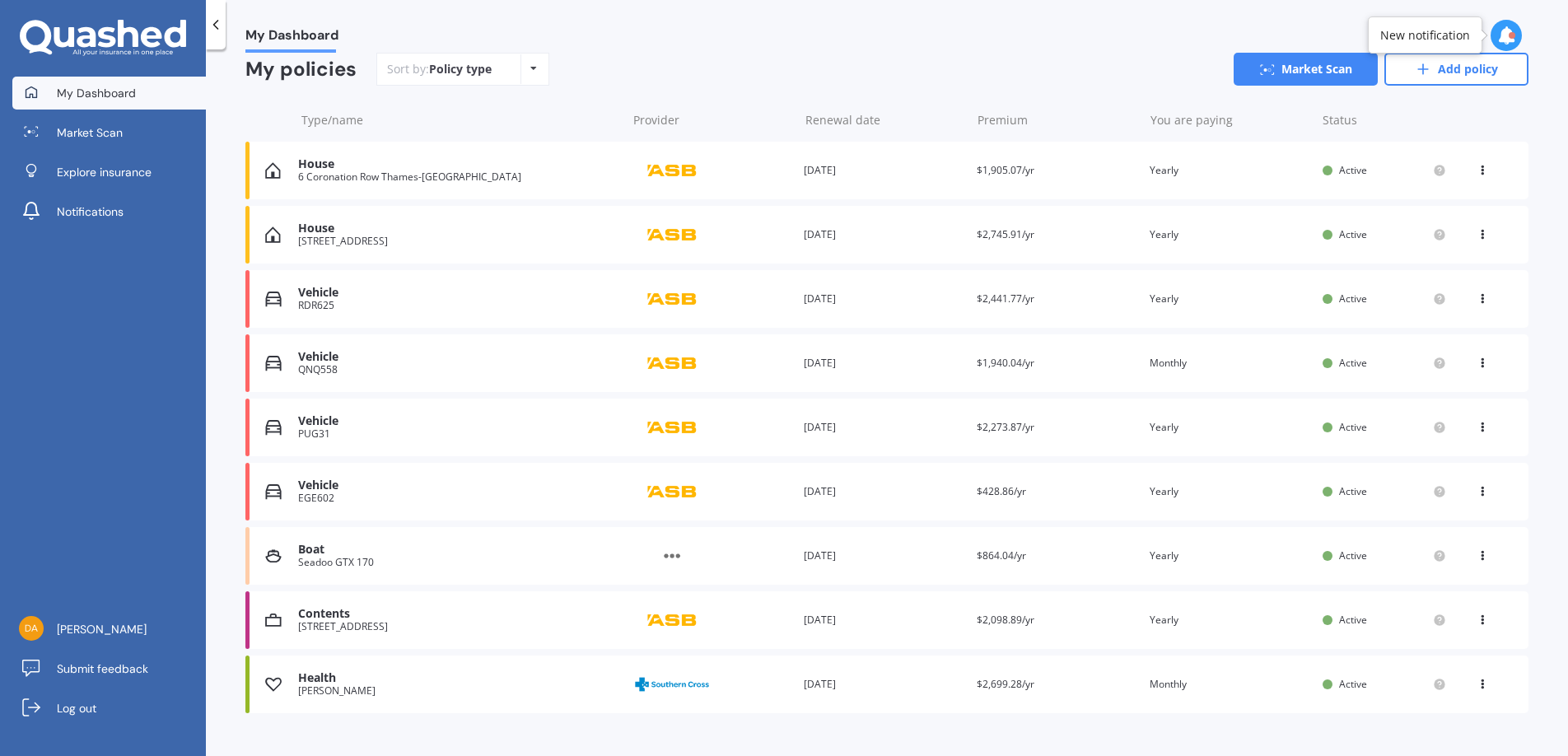
scroll to position [0, 0]
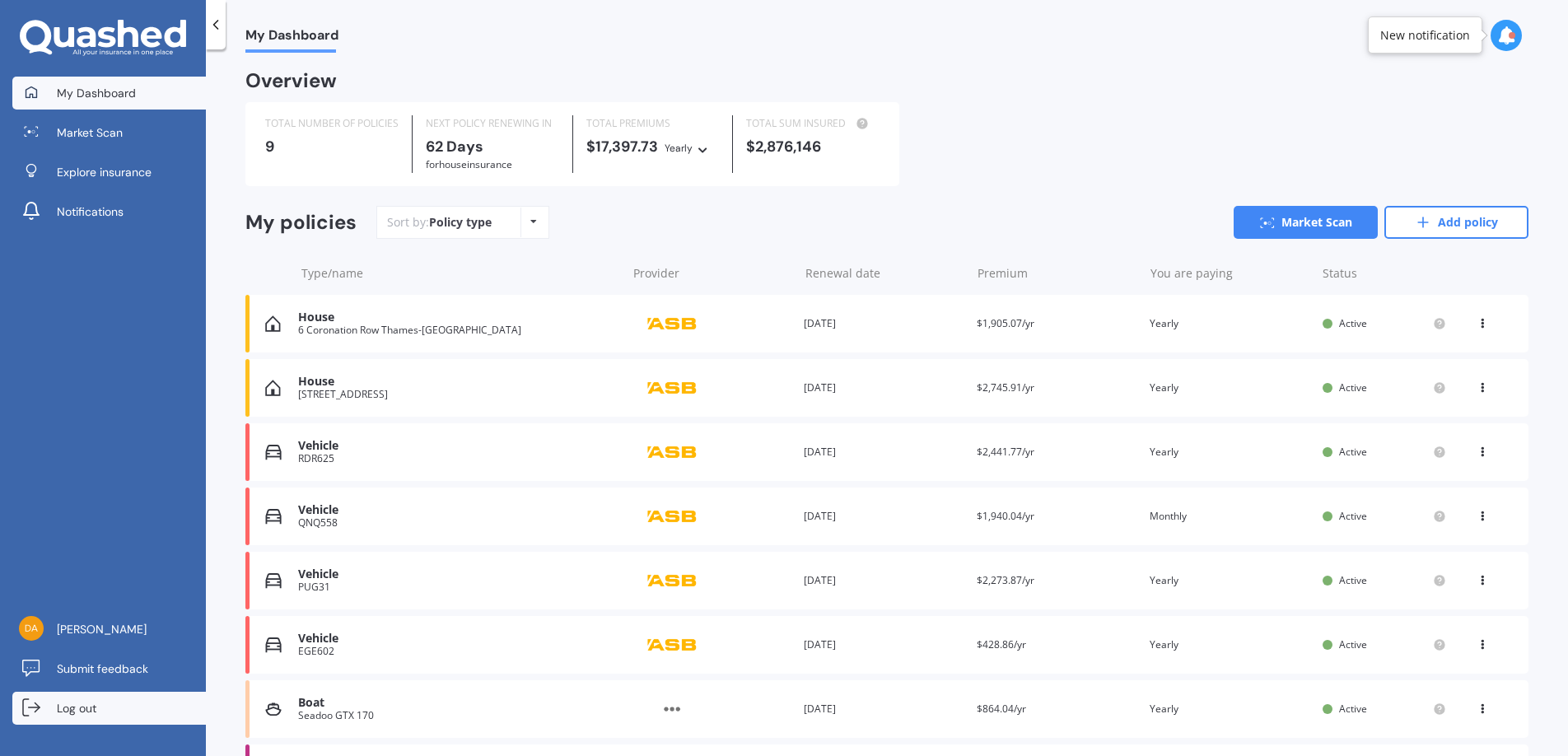
click at [80, 527] on span "Log out" at bounding box center [77, 708] width 40 height 16
